Goal: Task Accomplishment & Management: Manage account settings

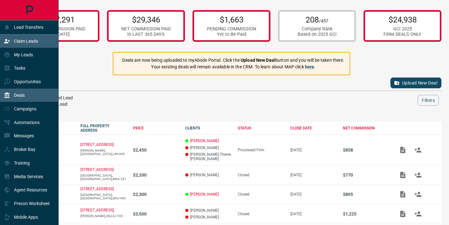
click at [16, 44] on div "Claim Leads" at bounding box center [21, 41] width 34 height 10
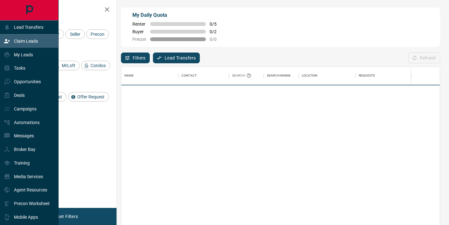
scroll to position [170, 318]
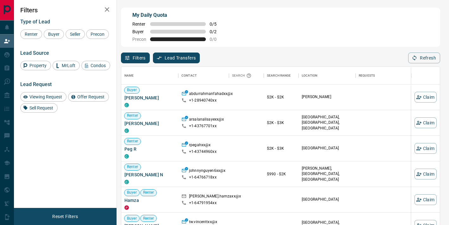
click at [43, 35] on div "Renter Buyer Seller Precon" at bounding box center [65, 33] width 90 height 9
click at [48, 36] on span "Buyer" at bounding box center [54, 34] width 16 height 5
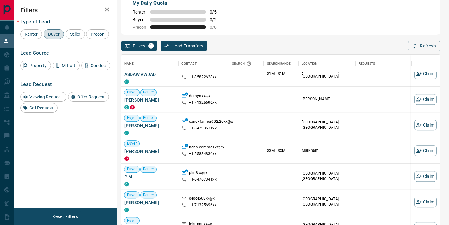
scroll to position [480, 0]
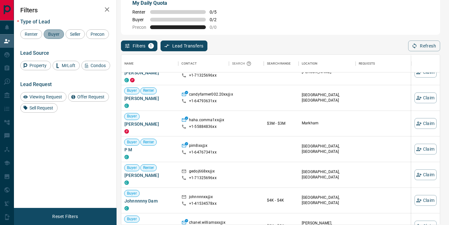
click at [56, 35] on span "Buyer" at bounding box center [54, 34] width 16 height 5
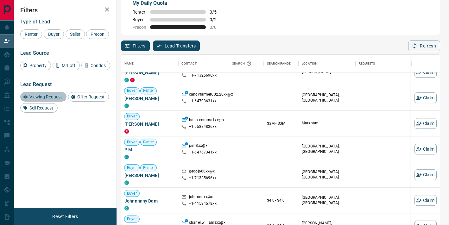
click at [48, 102] on div "Viewing Request" at bounding box center [43, 96] width 46 height 9
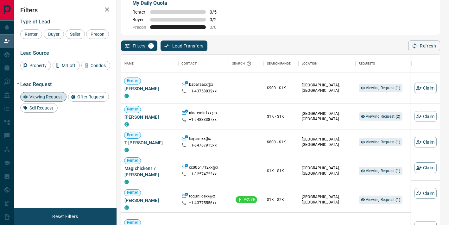
scroll to position [0, 0]
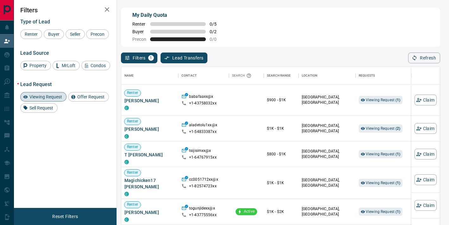
click at [50, 102] on div "Viewing Request" at bounding box center [43, 96] width 46 height 9
click at [55, 35] on span "Buyer" at bounding box center [54, 34] width 16 height 5
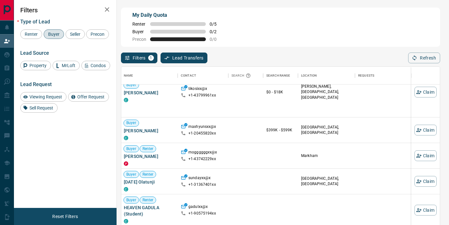
scroll to position [198, 1]
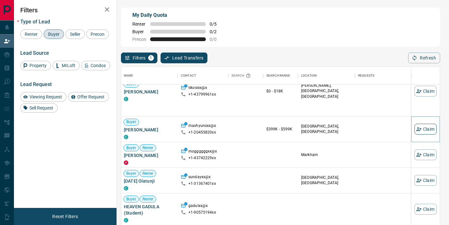
click at [419, 131] on icon "button" at bounding box center [419, 129] width 6 height 6
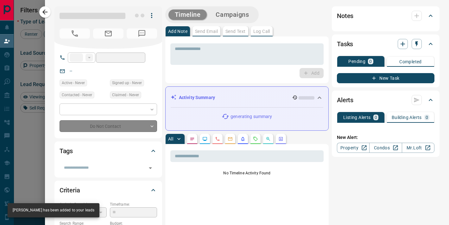
type input "**"
type input "**********"
type input "*"
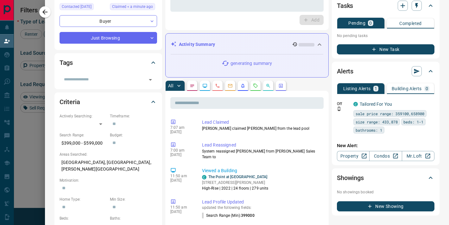
scroll to position [0, 0]
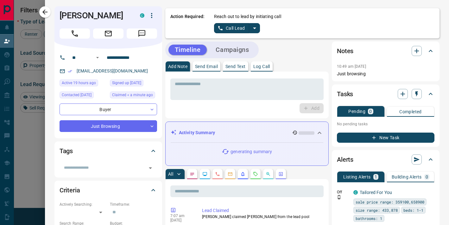
click at [253, 28] on icon "split button" at bounding box center [255, 28] width 8 height 8
click at [243, 53] on li "Log Manual Call" at bounding box center [236, 49] width 39 height 9
click at [235, 28] on button "Log Manual Call" at bounding box center [235, 28] width 42 height 10
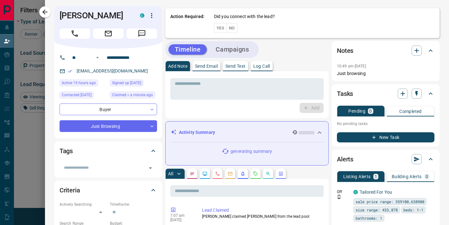
click at [231, 28] on button "No" at bounding box center [231, 28] width 11 height 10
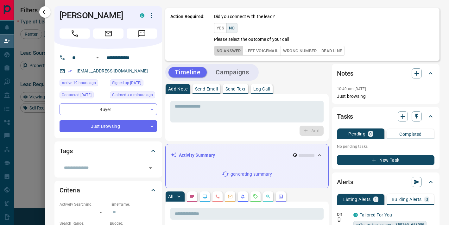
click at [227, 48] on button "No Answer" at bounding box center [228, 51] width 29 height 10
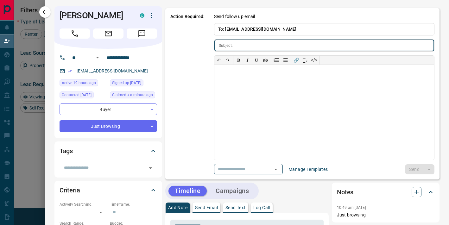
type input "**********"
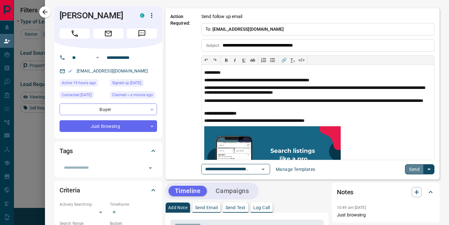
click at [417, 168] on button "Send" at bounding box center [414, 169] width 19 height 10
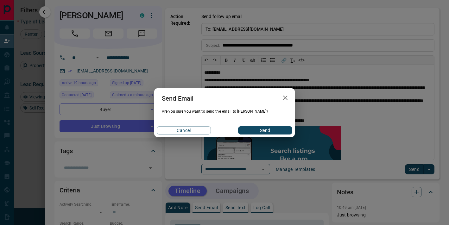
click at [249, 130] on button "Send" at bounding box center [265, 130] width 54 height 8
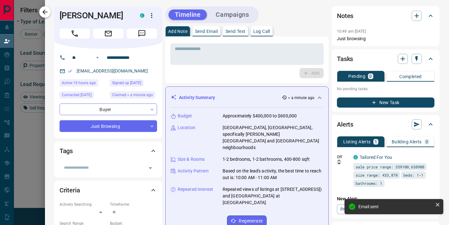
click at [40, 12] on button "button" at bounding box center [44, 11] width 11 height 11
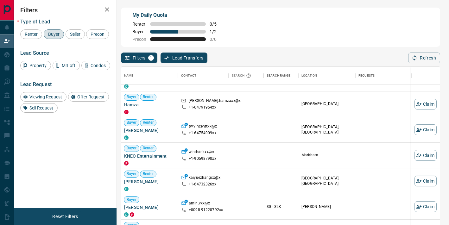
scroll to position [0, 0]
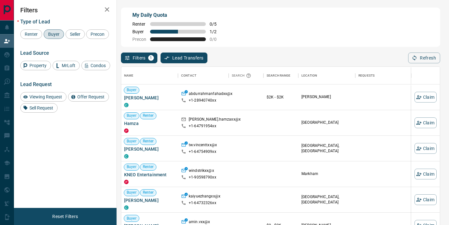
click at [59, 37] on div "Buyer" at bounding box center [54, 33] width 20 height 9
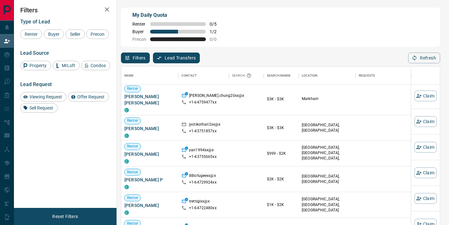
scroll to position [217, 0]
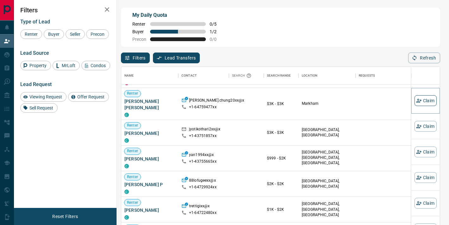
click at [423, 103] on button "Claim" at bounding box center [425, 100] width 22 height 11
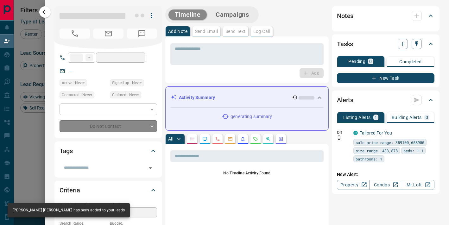
type input "**"
type input "**********"
type input "**"
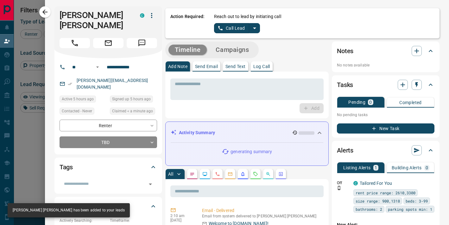
click at [254, 31] on icon "split button" at bounding box center [255, 28] width 8 height 8
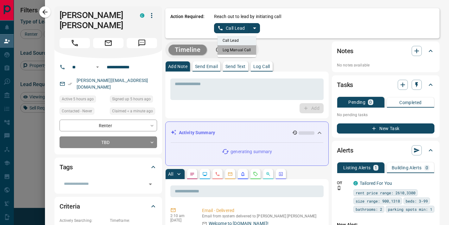
click at [241, 50] on li "Log Manual Call" at bounding box center [236, 49] width 39 height 9
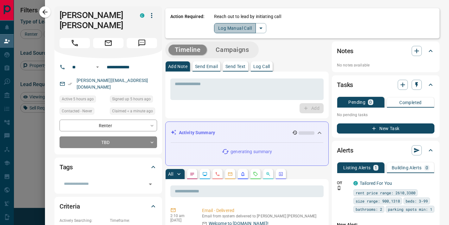
click at [238, 29] on button "Log Manual Call" at bounding box center [235, 28] width 42 height 10
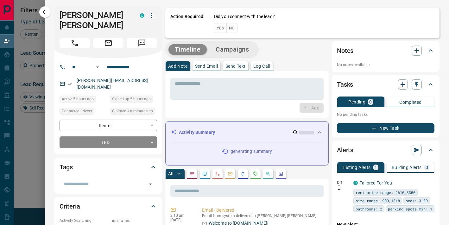
click at [234, 28] on button "No" at bounding box center [231, 28] width 11 height 10
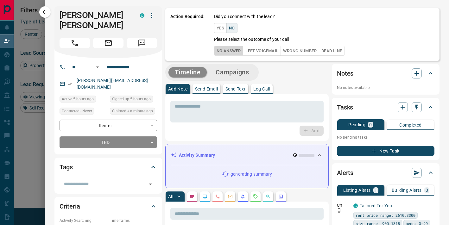
click at [228, 50] on button "No Answer" at bounding box center [228, 51] width 29 height 10
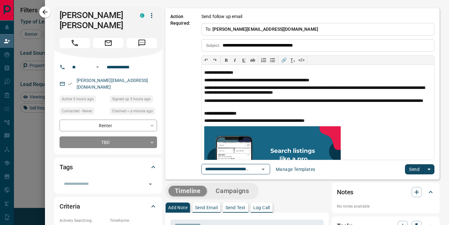
click at [410, 163] on div "**********" at bounding box center [317, 98] width 233 height 151
click at [411, 171] on button "Send" at bounding box center [414, 169] width 19 height 10
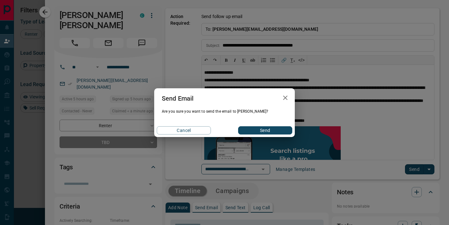
click at [259, 129] on button "Send" at bounding box center [265, 130] width 54 height 8
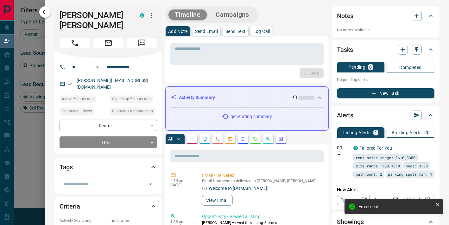
click at [46, 12] on icon "button" at bounding box center [44, 11] width 5 height 5
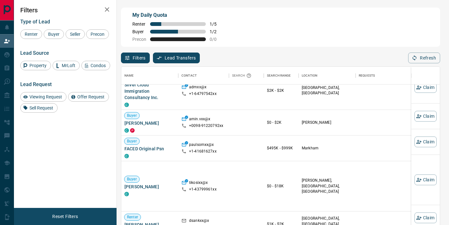
scroll to position [653, 0]
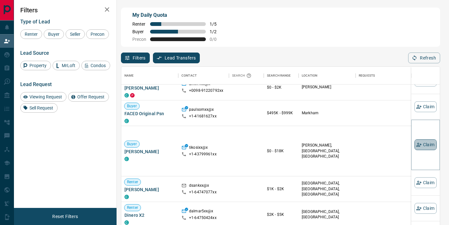
click at [424, 146] on button "Claim" at bounding box center [425, 144] width 22 height 11
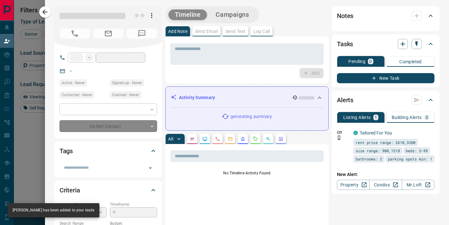
type input "**"
type input "**********"
type input "*"
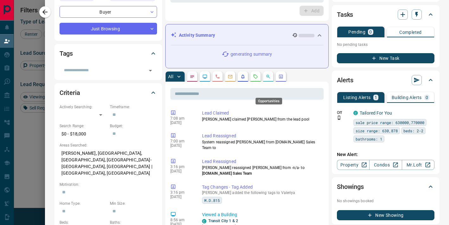
scroll to position [0, 0]
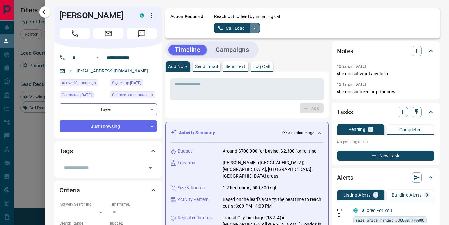
click at [254, 25] on icon "split button" at bounding box center [255, 28] width 8 height 8
click at [240, 51] on li "Log Manual Call" at bounding box center [236, 49] width 39 height 9
click at [232, 30] on button "Log Manual Call" at bounding box center [235, 28] width 42 height 10
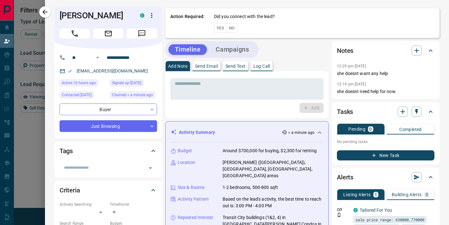
click at [232, 28] on button "No" at bounding box center [231, 28] width 11 height 10
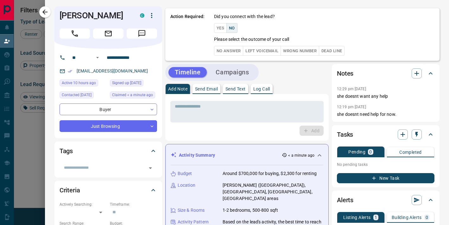
click at [226, 46] on div "Did you connect with the lead? Yes No Please select the outcome of your call No…" at bounding box center [324, 34] width 220 height 42
click at [226, 51] on button "No Answer" at bounding box center [228, 51] width 29 height 10
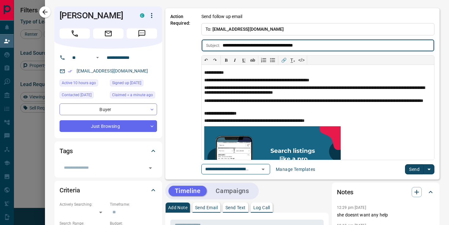
click at [411, 170] on button "Send" at bounding box center [414, 169] width 19 height 10
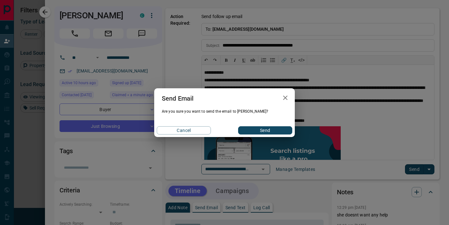
click at [258, 137] on div "Send Email Are you sure you want to send the email to [PERSON_NAME]? Cancel Send" at bounding box center [224, 112] width 449 height 225
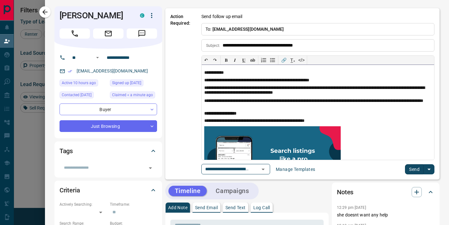
click at [258, 132] on img at bounding box center [272, 155] width 136 height 59
click at [414, 168] on button "Send" at bounding box center [414, 169] width 19 height 10
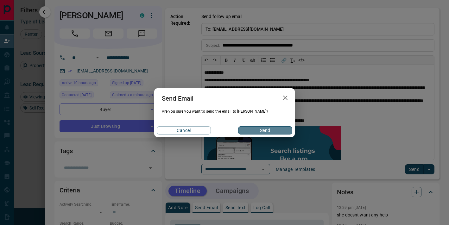
click at [272, 133] on button "Send" at bounding box center [265, 130] width 54 height 8
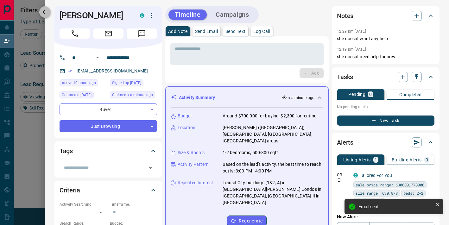
click at [44, 13] on icon "button" at bounding box center [45, 12] width 8 height 8
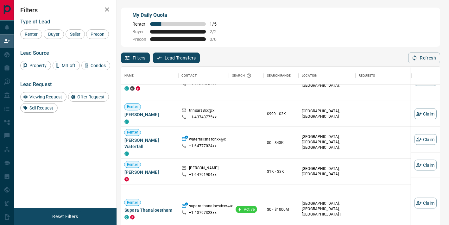
scroll to position [1124, 0]
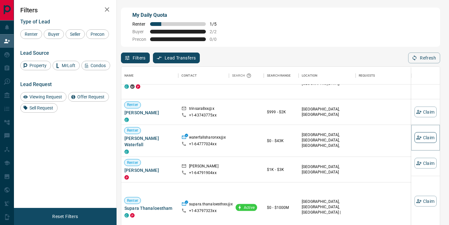
click at [421, 136] on icon "button" at bounding box center [419, 138] width 6 height 6
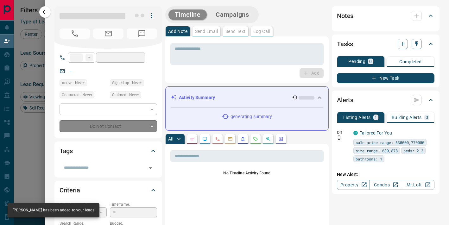
type input "**"
type input "**********"
type input "**"
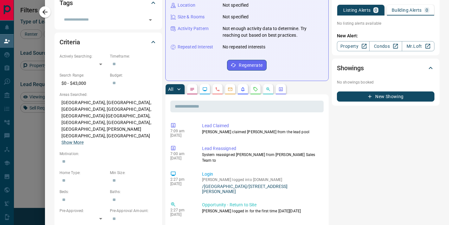
scroll to position [0, 0]
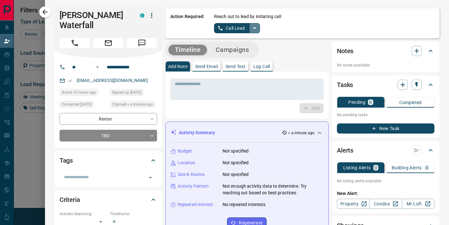
click at [253, 28] on icon "split button" at bounding box center [254, 29] width 3 height 2
click at [245, 49] on li "Log Manual Call" at bounding box center [236, 49] width 39 height 9
click at [235, 29] on button "Log Manual Call" at bounding box center [235, 28] width 42 height 10
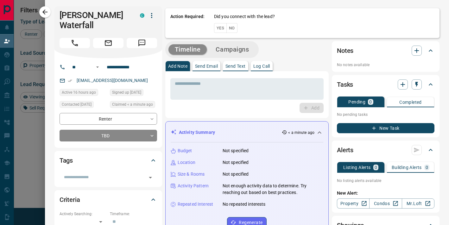
click at [231, 29] on button "No" at bounding box center [231, 28] width 11 height 10
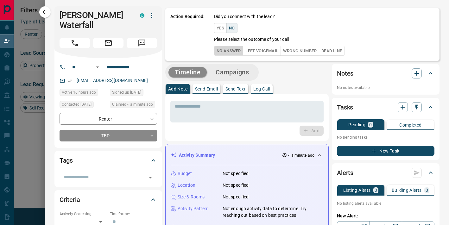
click at [230, 50] on button "No Answer" at bounding box center [228, 51] width 29 height 10
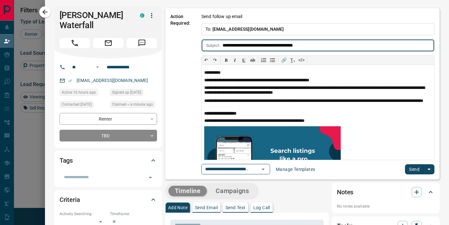
click at [416, 170] on button "Send" at bounding box center [414, 169] width 19 height 10
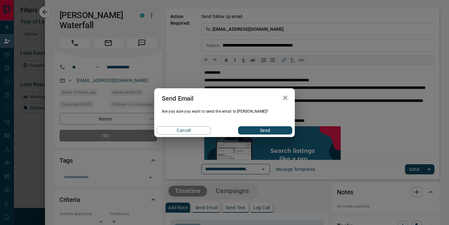
click at [254, 132] on button "Send" at bounding box center [265, 130] width 54 height 8
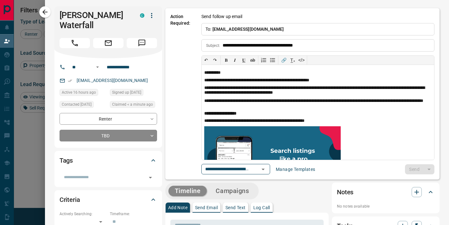
drag, startPoint x: 46, startPoint y: 11, endPoint x: 52, endPoint y: 16, distance: 7.0
click at [46, 11] on icon "button" at bounding box center [45, 12] width 8 height 8
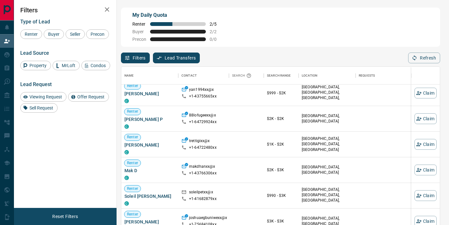
scroll to position [250, 0]
